Goal: Navigation & Orientation: Find specific page/section

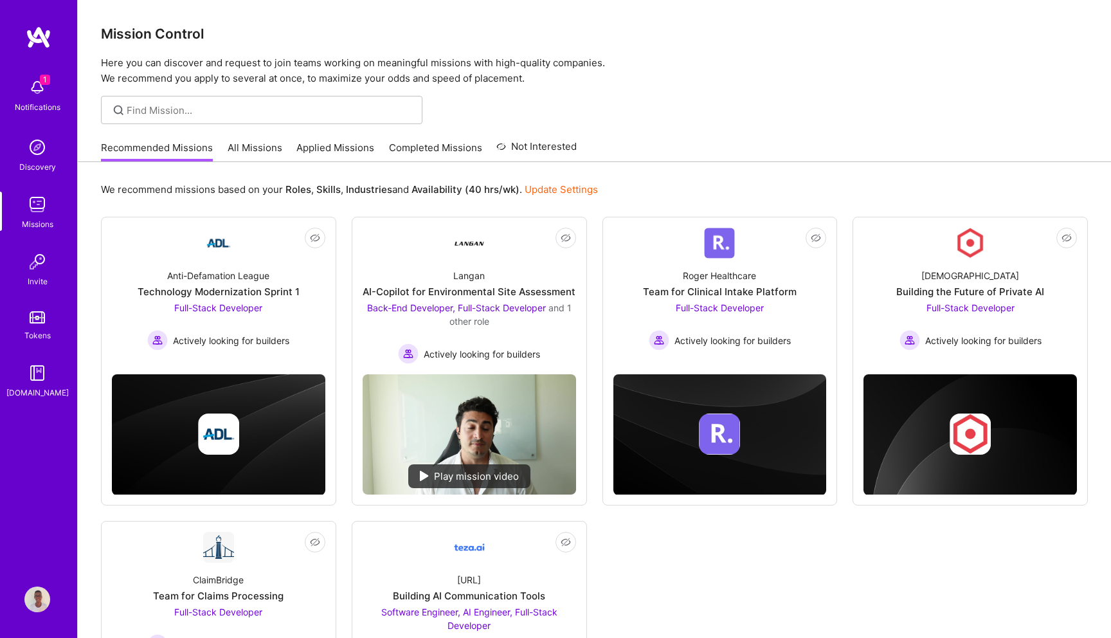
click at [255, 147] on link "All Missions" at bounding box center [255, 151] width 55 height 21
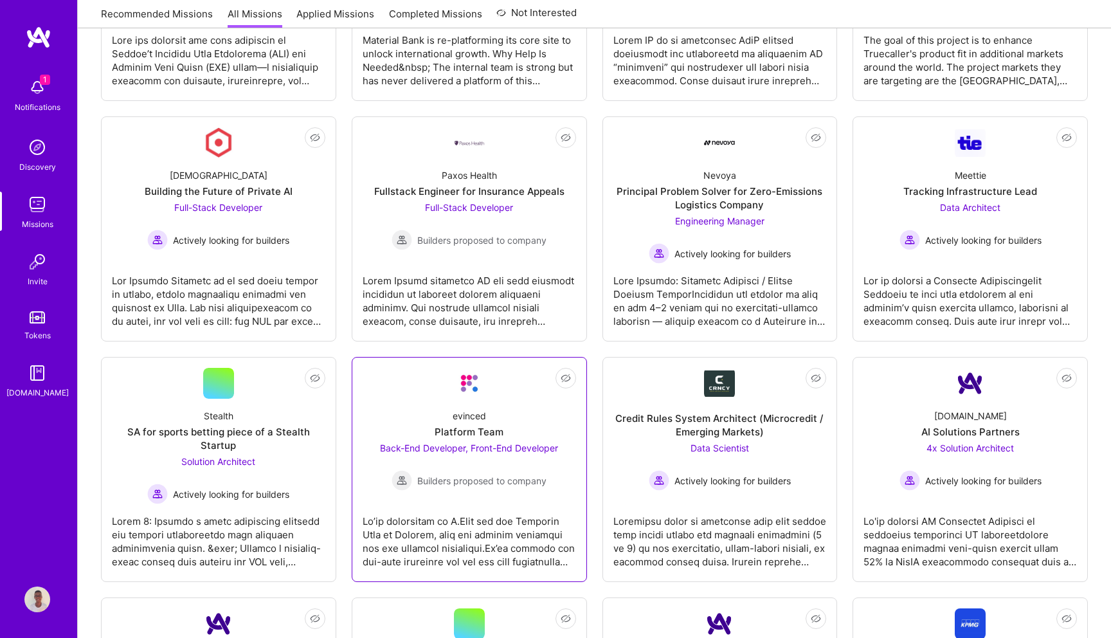
scroll to position [1804, 0]
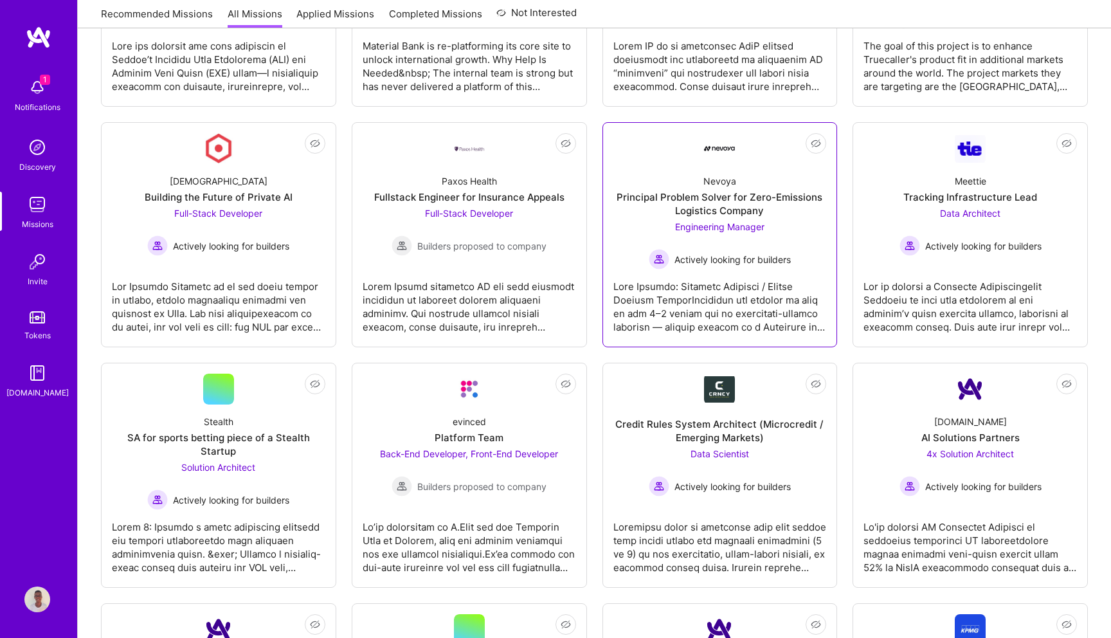
click at [725, 292] on div at bounding box center [719, 301] width 213 height 64
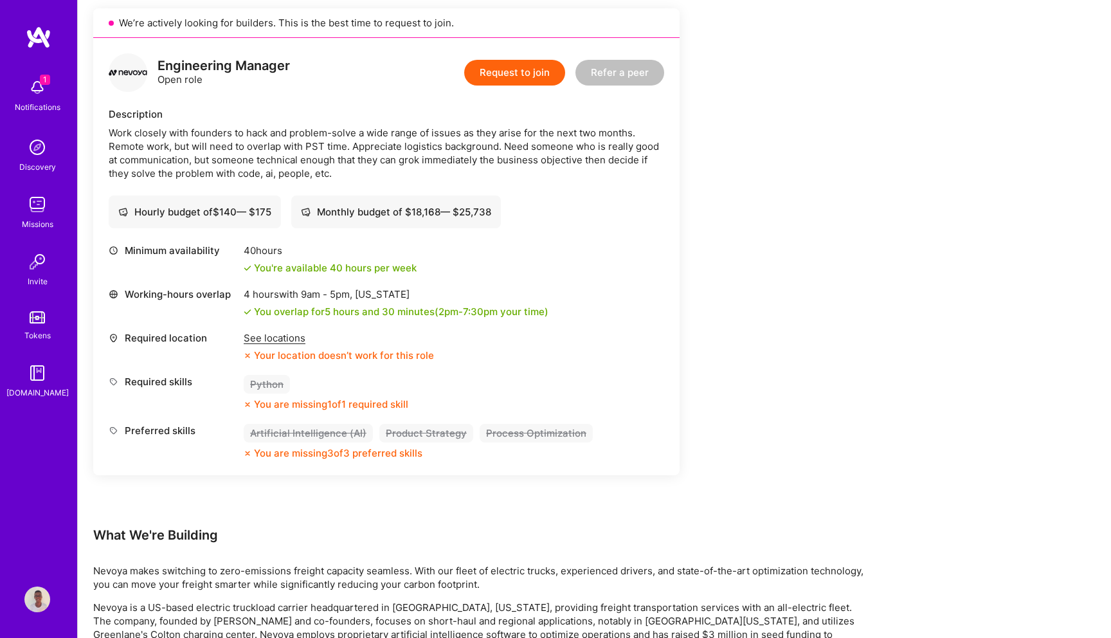
scroll to position [292, 0]
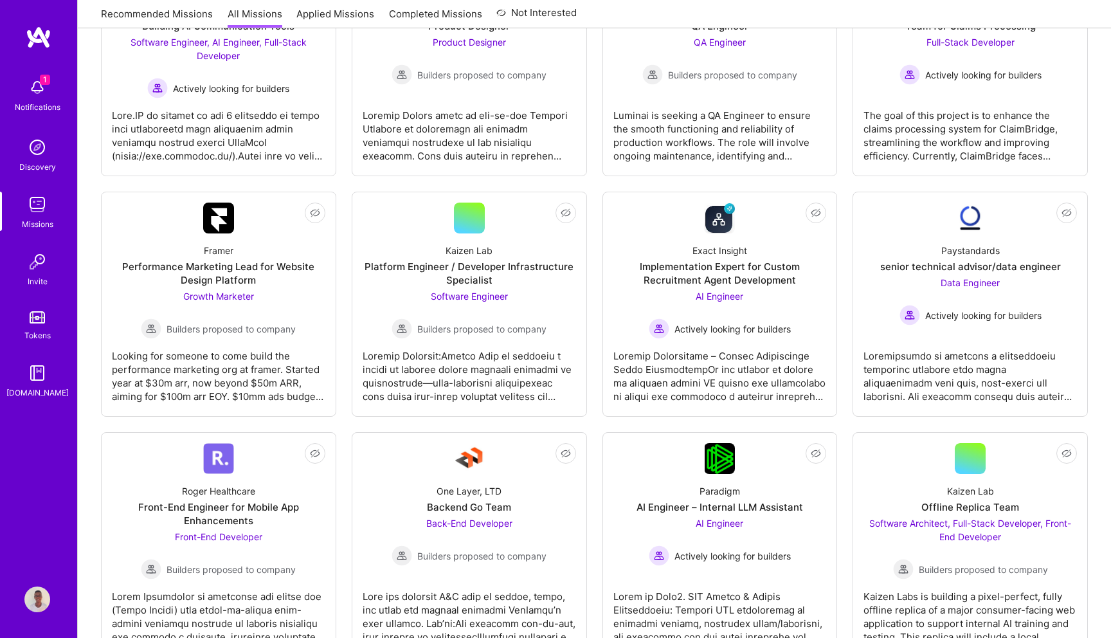
scroll to position [1804, 0]
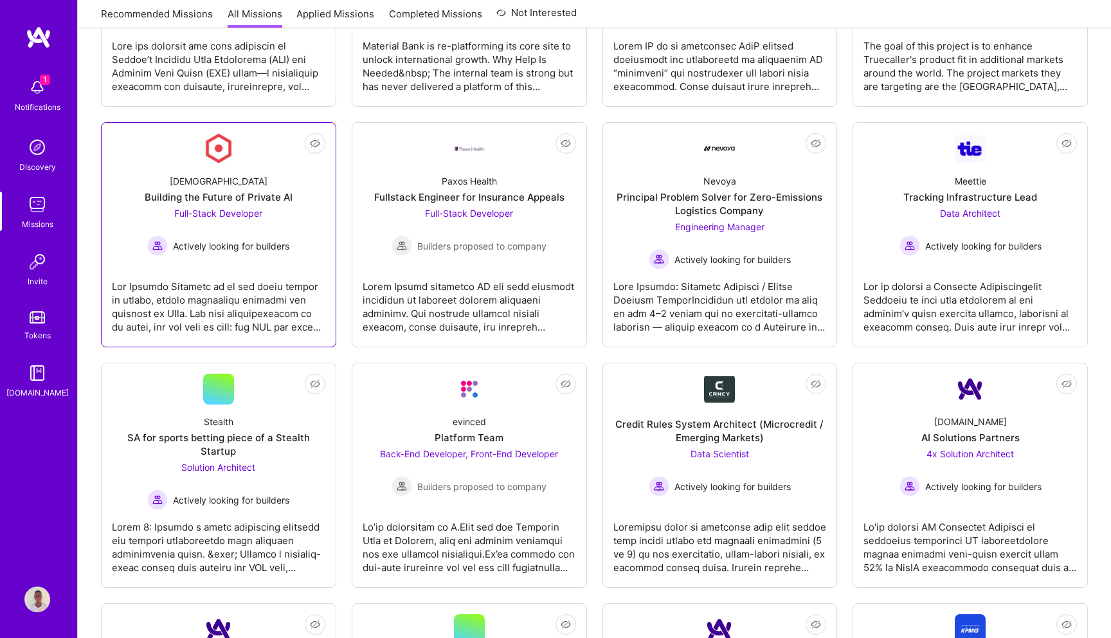
click at [210, 301] on div at bounding box center [218, 301] width 213 height 64
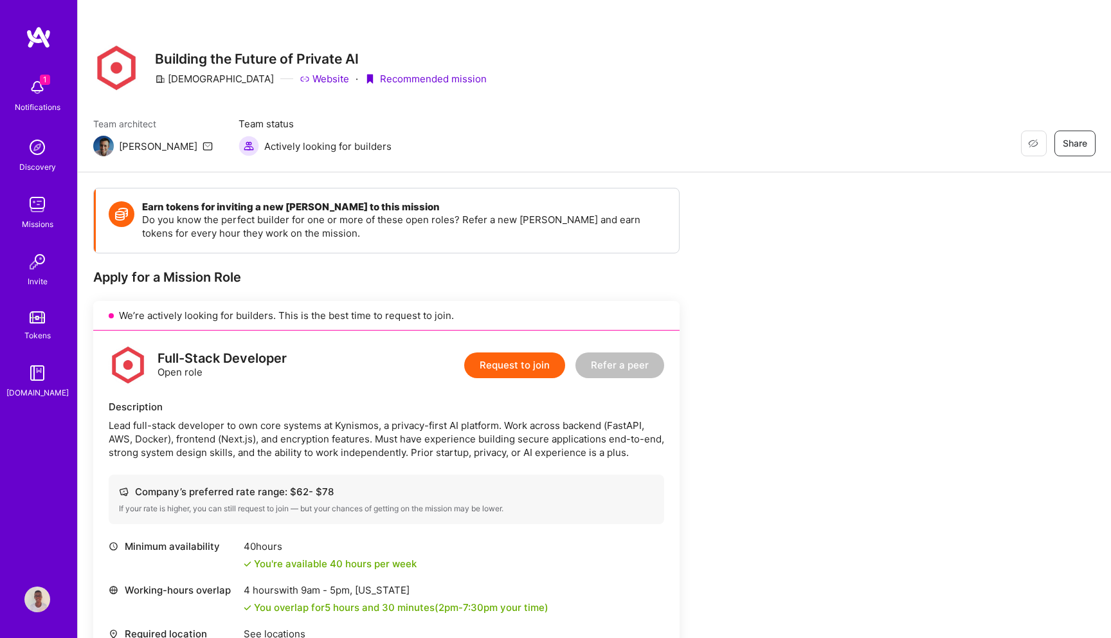
click at [300, 78] on link "Website" at bounding box center [325, 79] width 50 height 14
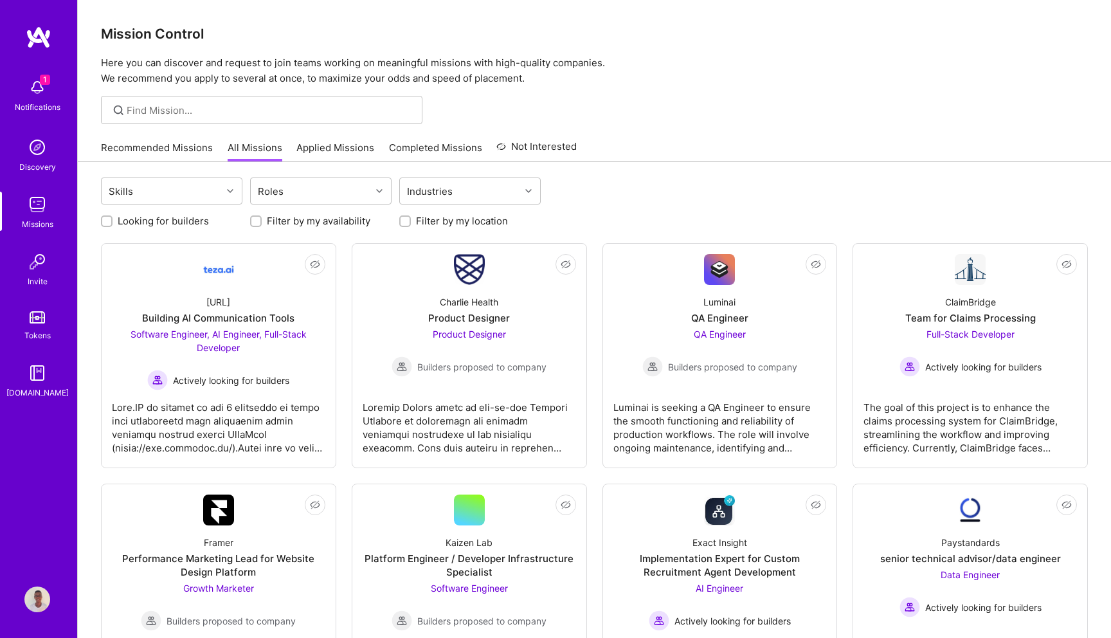
click at [39, 84] on img at bounding box center [37, 88] width 26 height 26
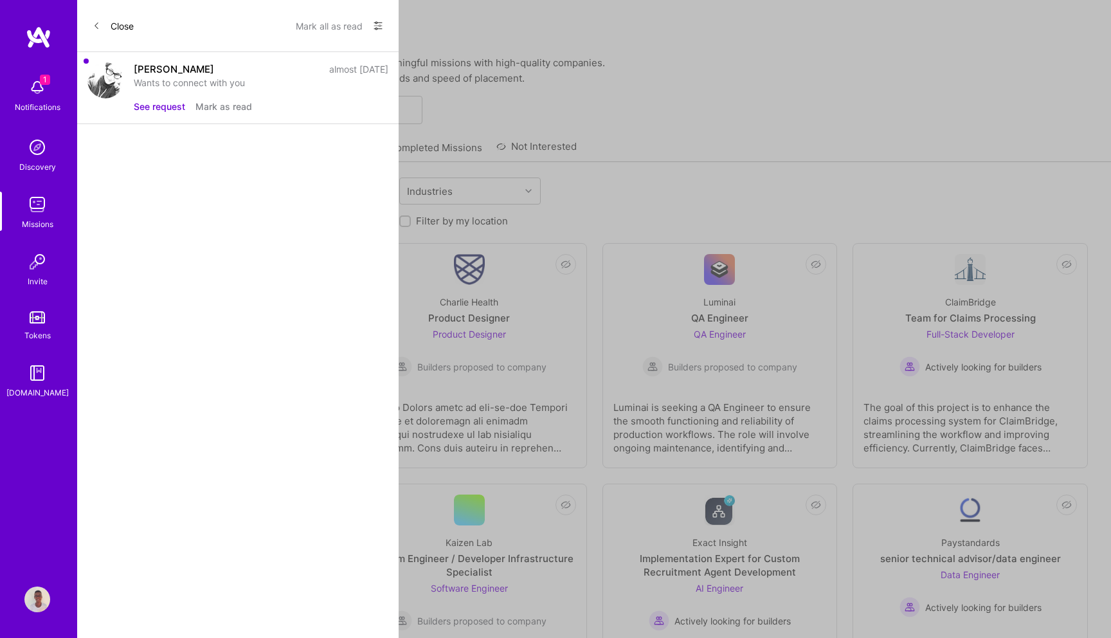
click at [164, 106] on button "See request" at bounding box center [159, 107] width 51 height 14
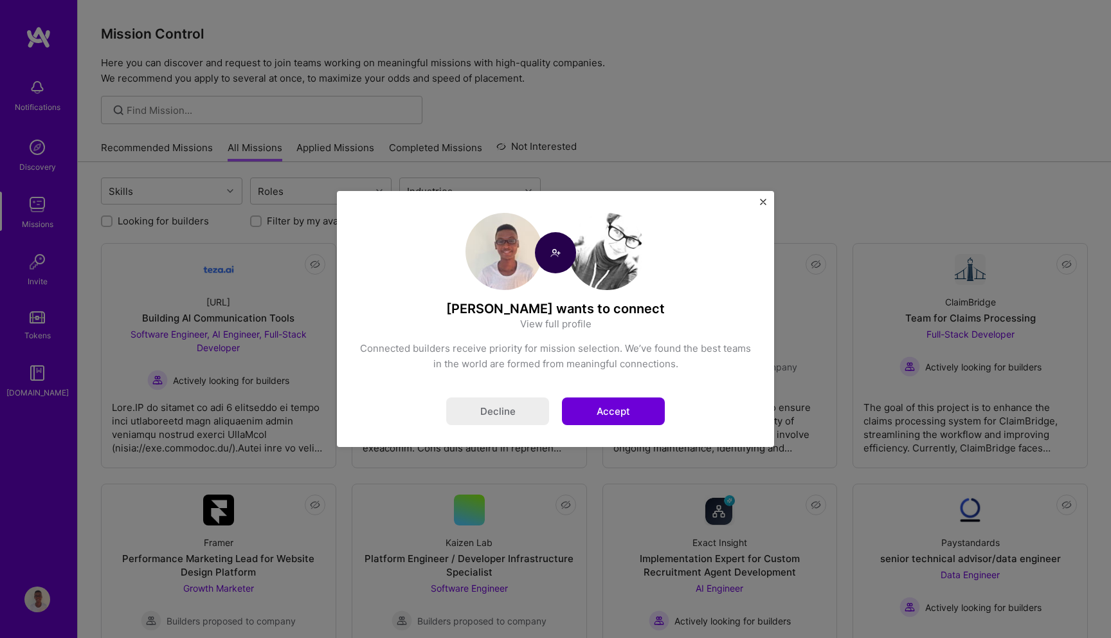
click at [555, 323] on link "View full profile" at bounding box center [555, 324] width 71 height 14
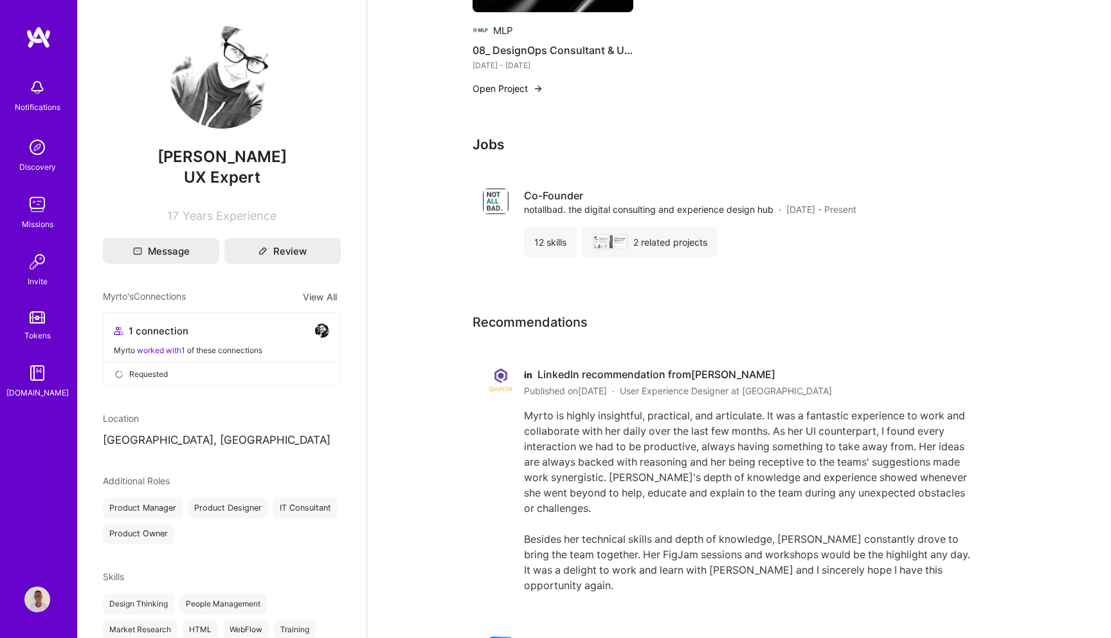
scroll to position [1124, 0]
